Goal: Information Seeking & Learning: Learn about a topic

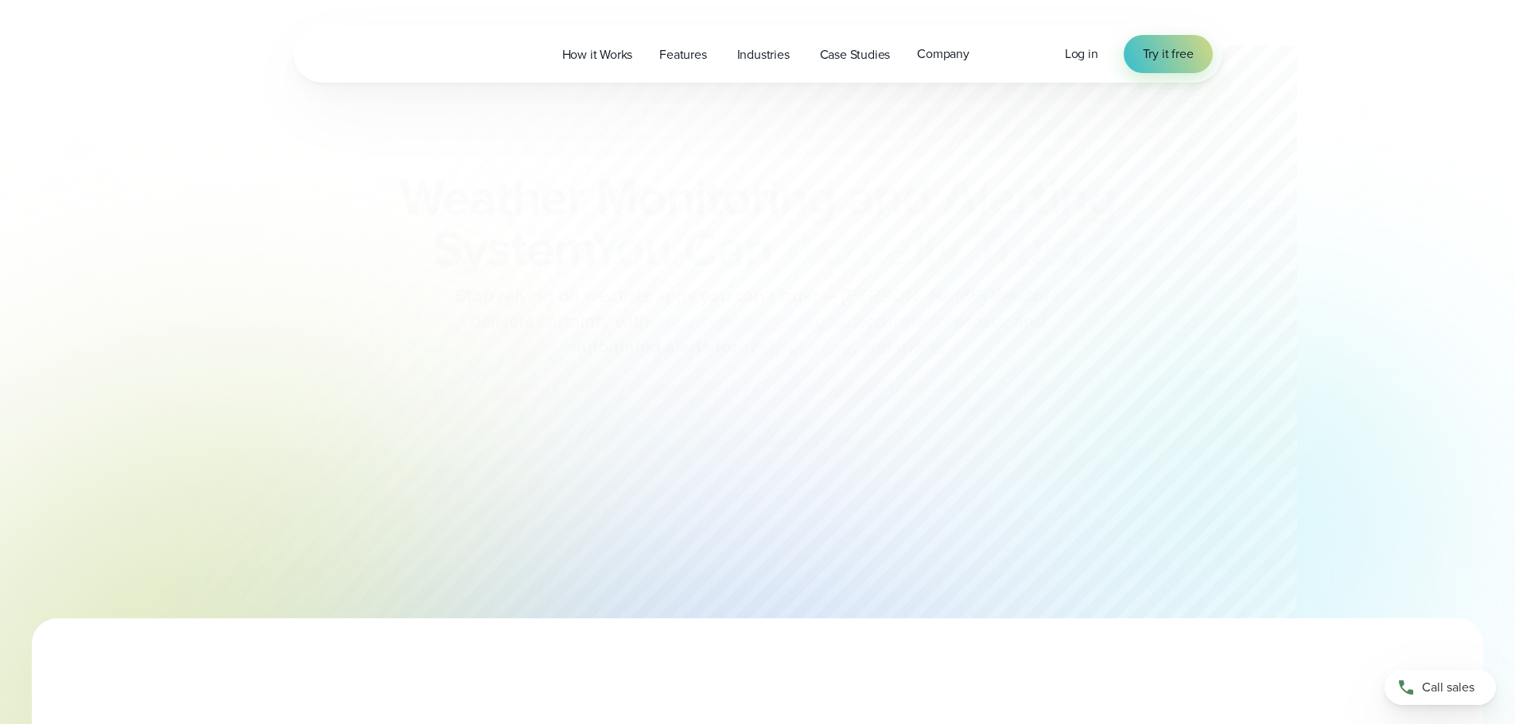
click at [676, 61] on span "Features" at bounding box center [682, 54] width 47 height 19
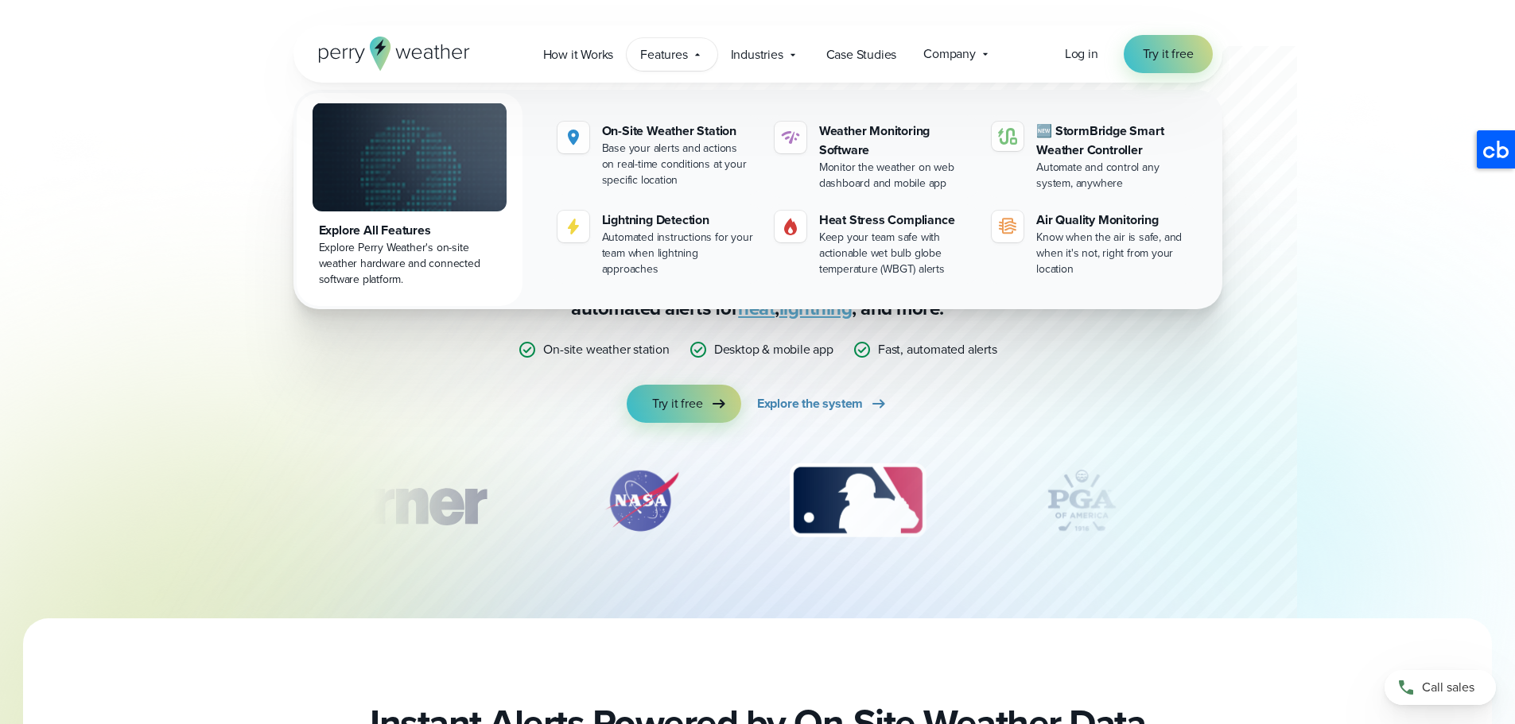
click at [213, 231] on div at bounding box center [724, 309] width 1145 height 619
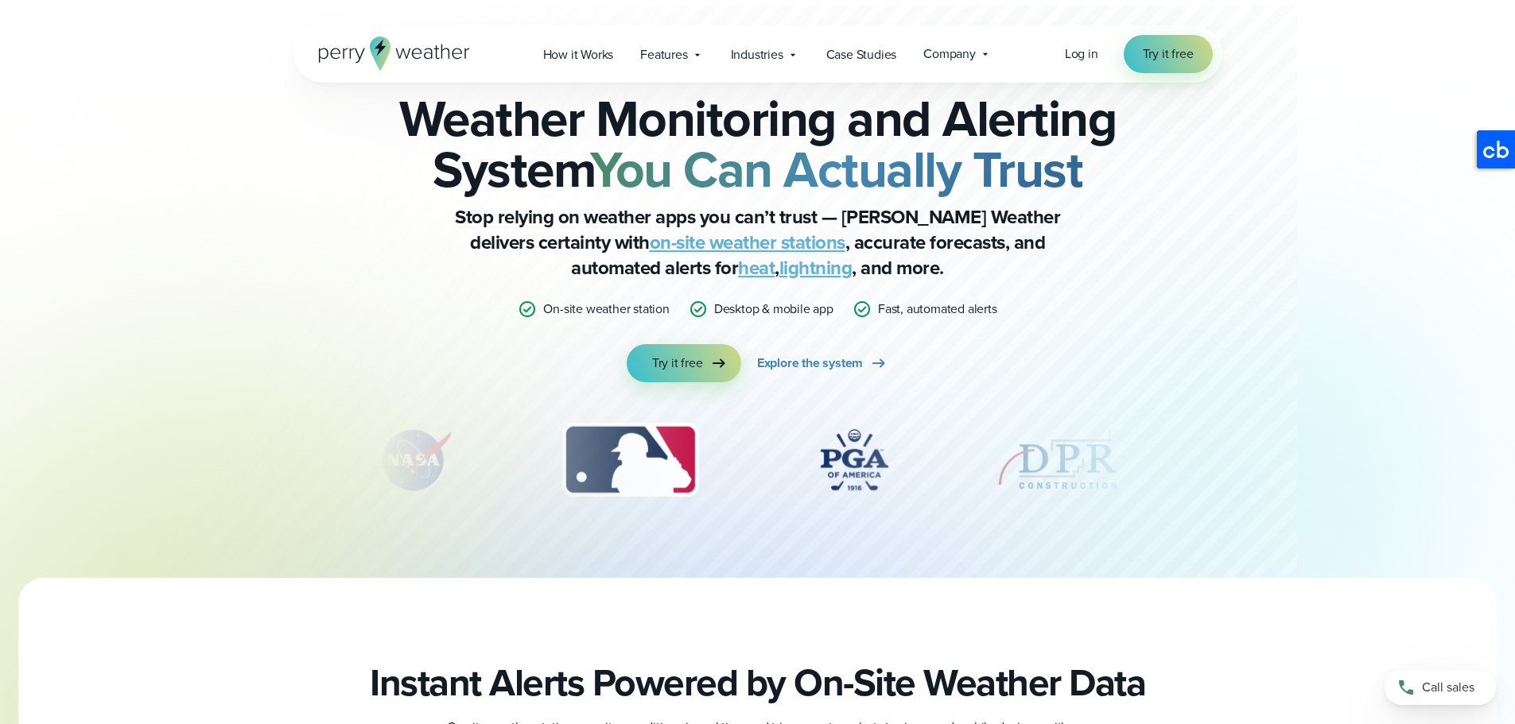
scroll to position [80, 0]
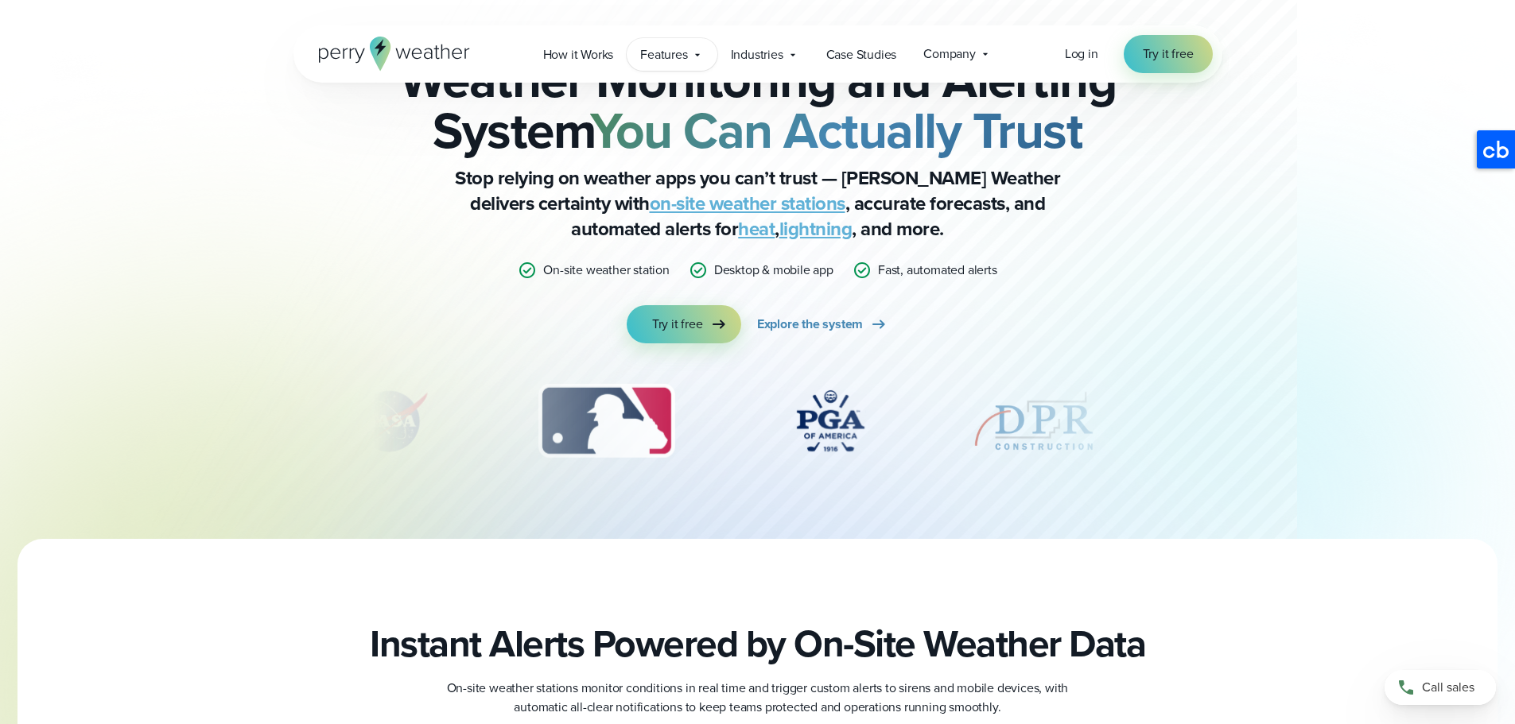
click at [674, 50] on span "Features" at bounding box center [663, 54] width 47 height 19
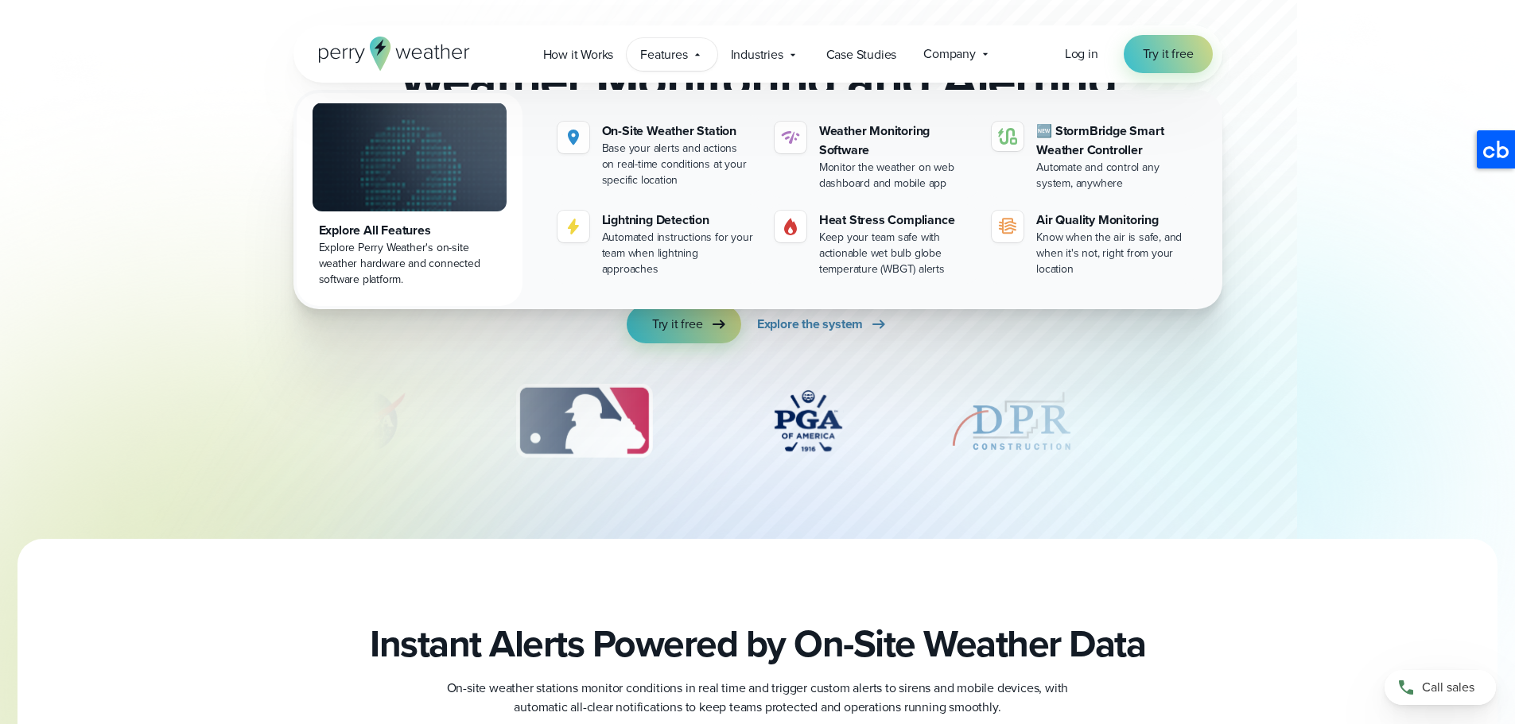
click at [360, 364] on div "Weather Monitoring and Alerting System You Can Actually Trust Stop relying on w…" at bounding box center [757, 271] width 929 height 536
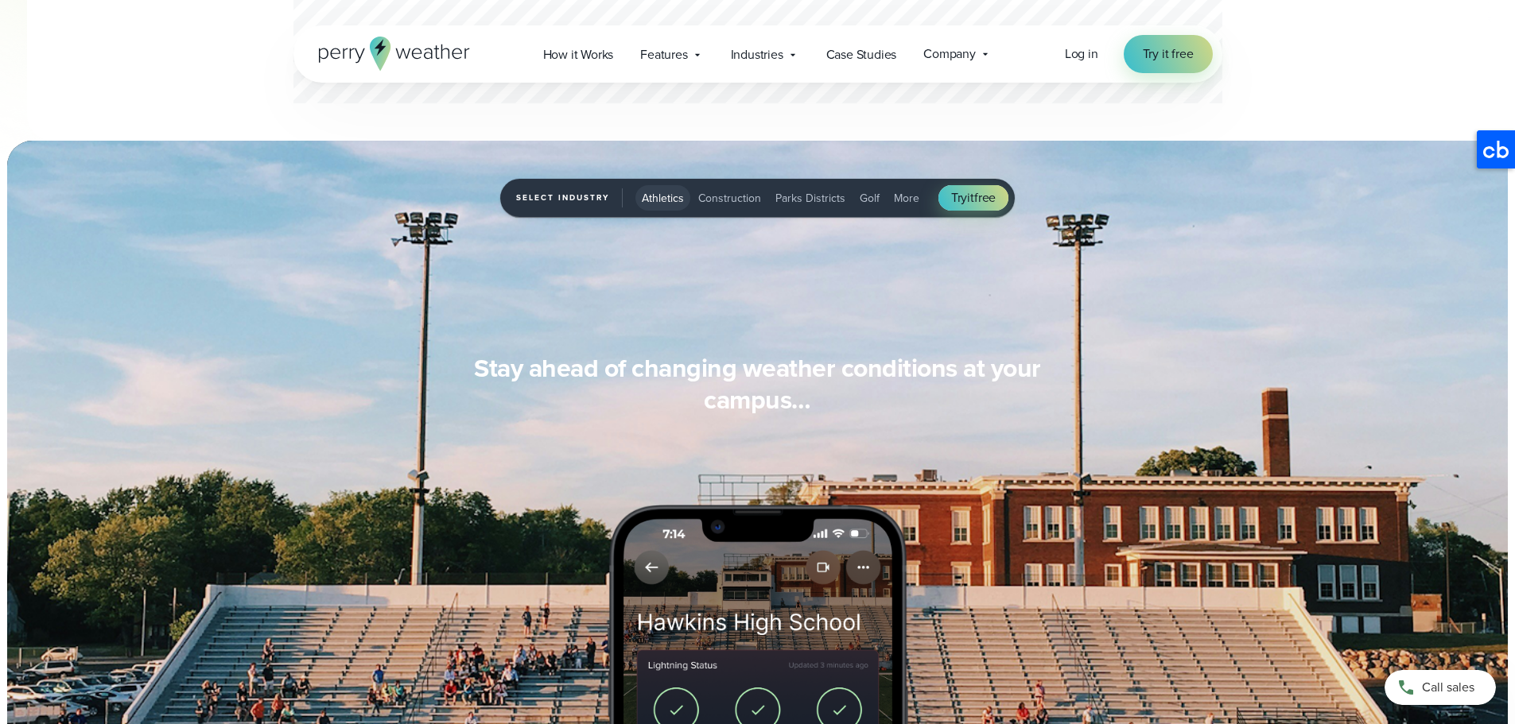
scroll to position [1193, 0]
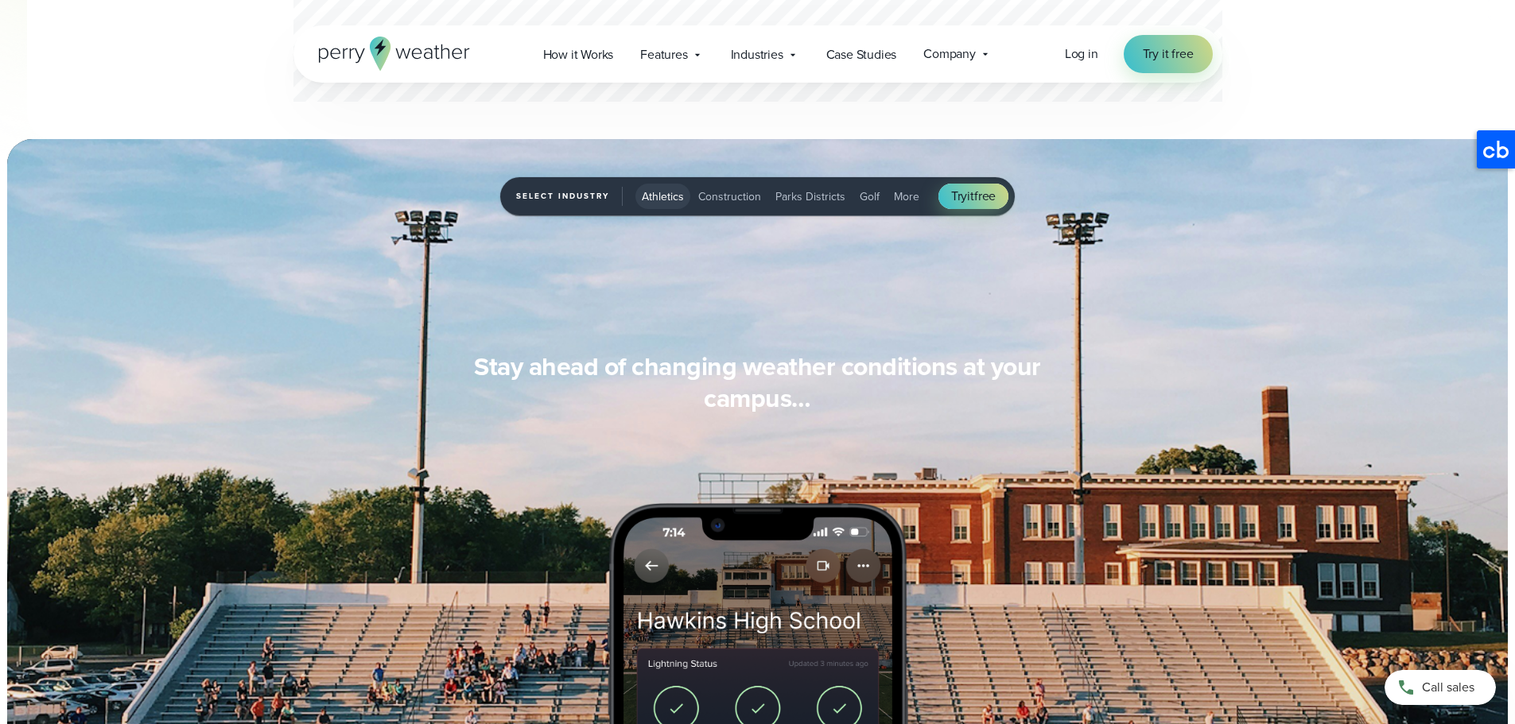
click at [721, 200] on span "Construction" at bounding box center [729, 196] width 63 height 17
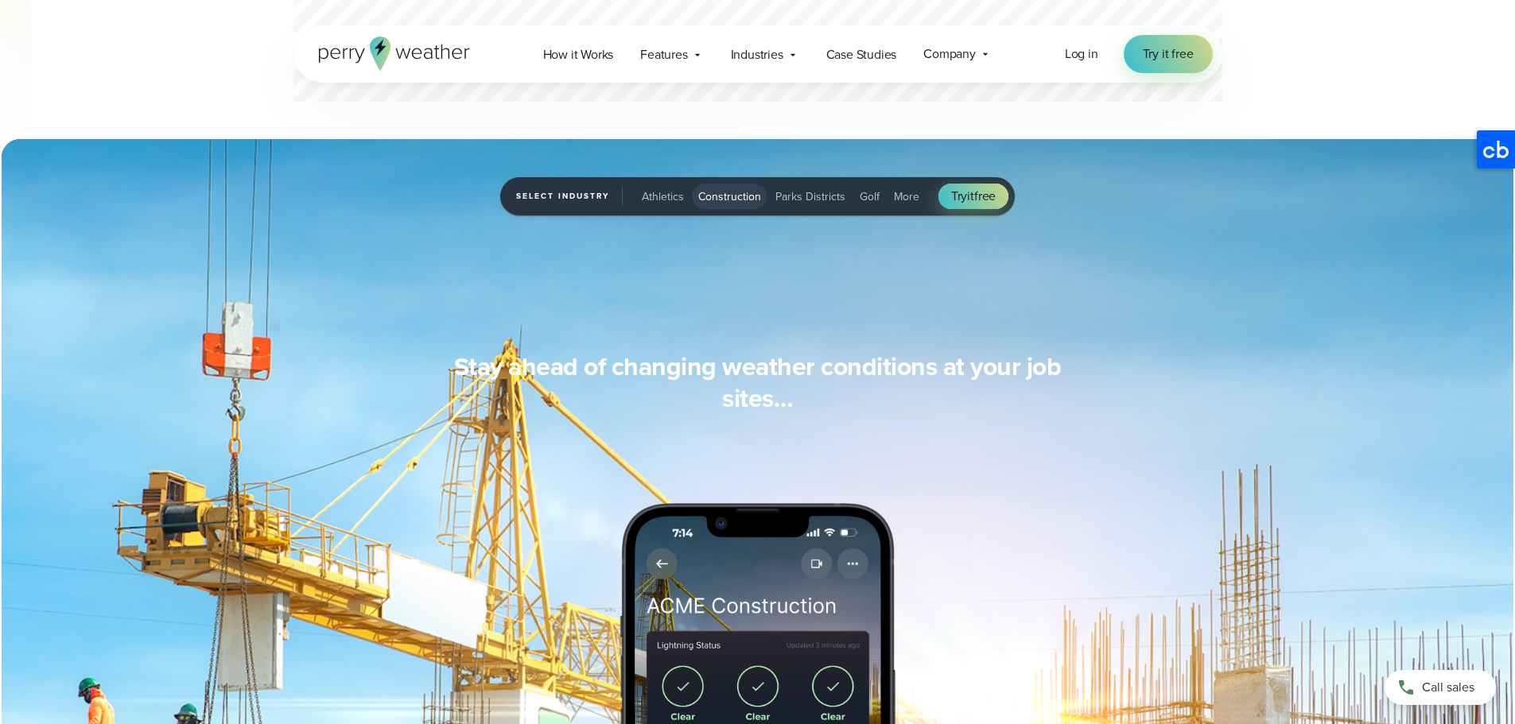
click at [650, 193] on span "Athletics" at bounding box center [663, 196] width 42 height 17
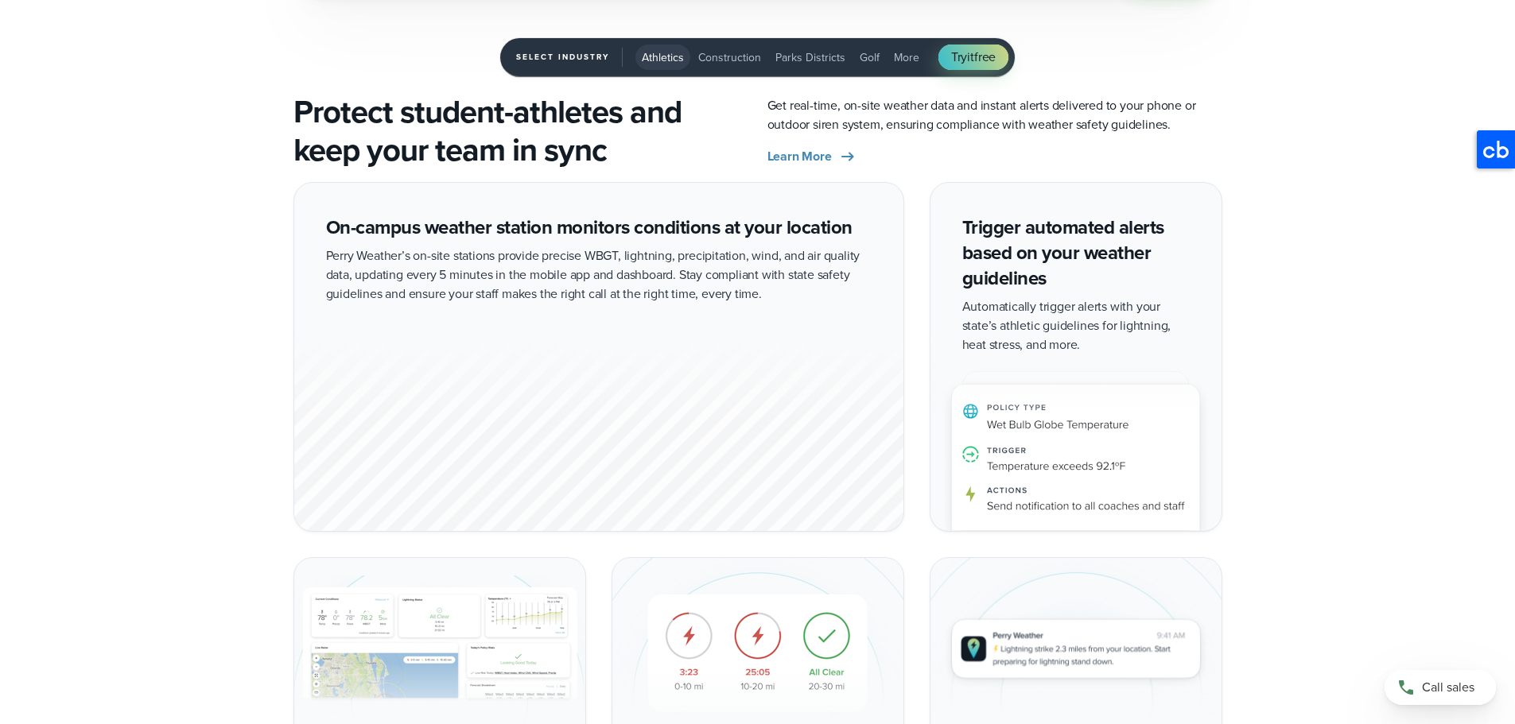
scroll to position [2862, 0]
